Goal: Go to known website: Go to known website

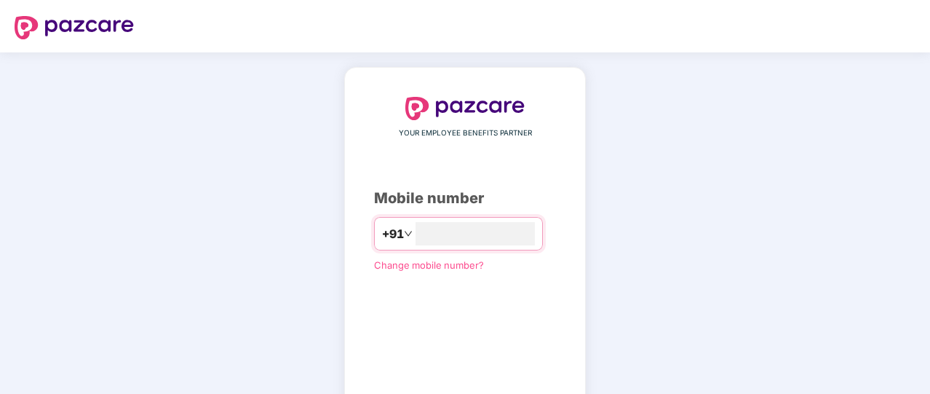
type input "**********"
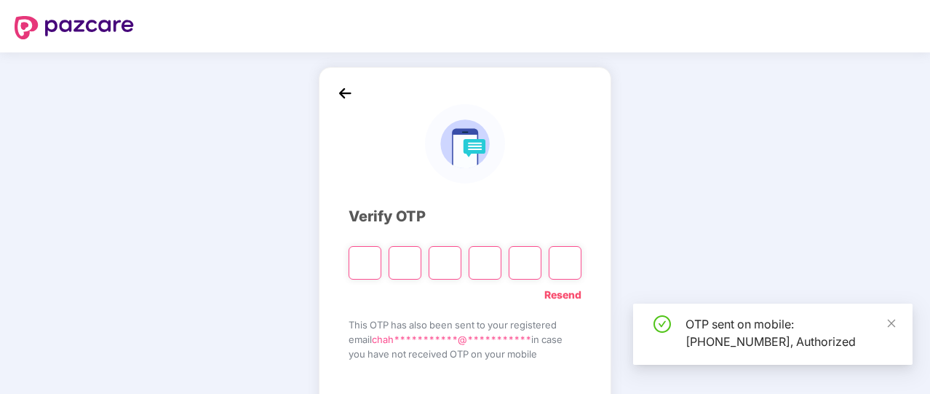
scroll to position [80, 0]
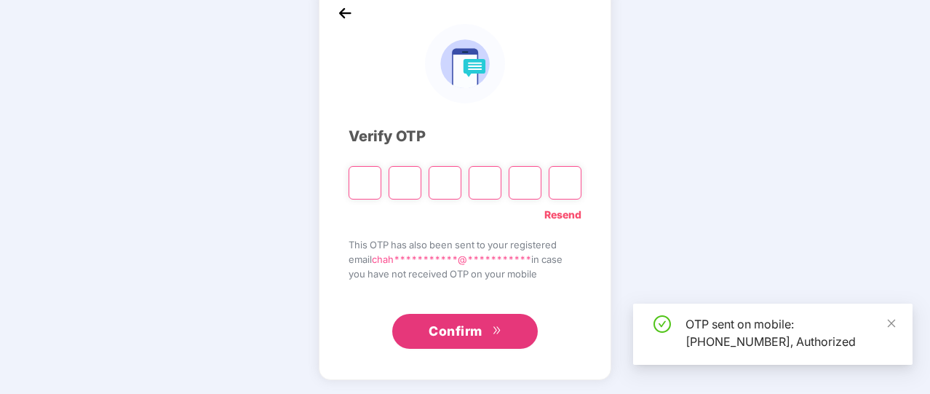
click at [502, 162] on div at bounding box center [464, 178] width 233 height 44
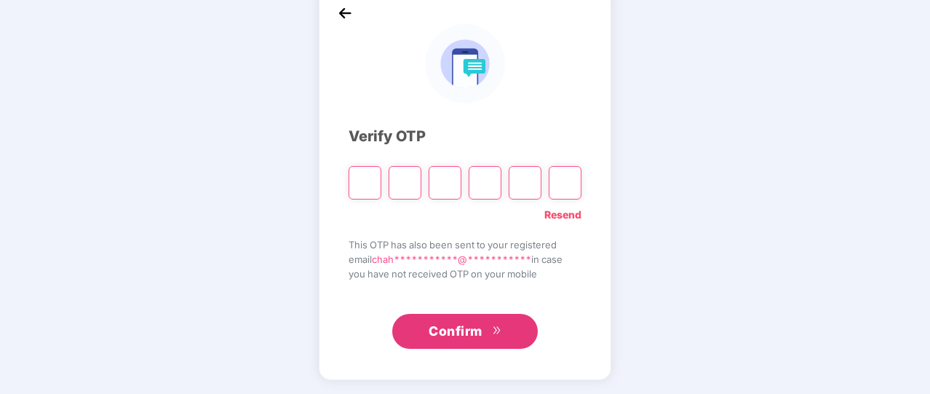
click at [359, 190] on input "Please enter verification code. Digit 1" at bounding box center [364, 182] width 33 height 33
type input "*"
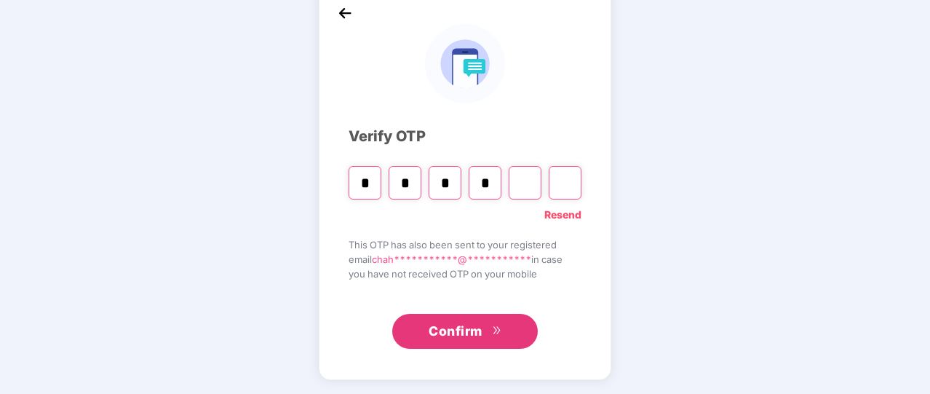
type input "*"
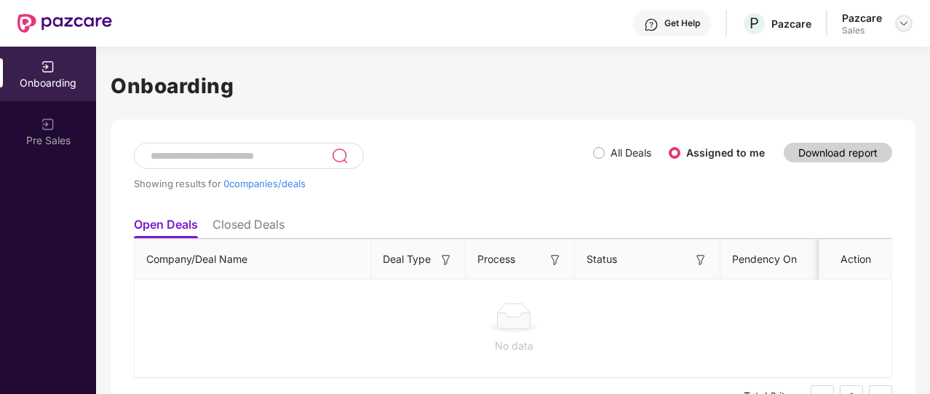
click at [906, 20] on img at bounding box center [904, 23] width 12 height 12
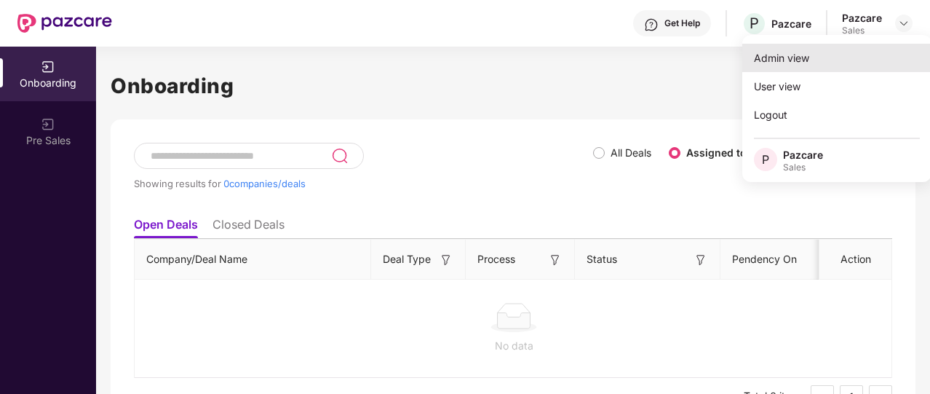
click at [829, 62] on div "Admin view" at bounding box center [836, 58] width 189 height 28
